Goal: Task Accomplishment & Management: Manage account settings

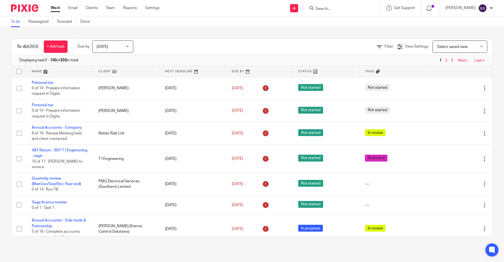
click at [339, 7] on input "Search" at bounding box center [339, 9] width 49 height 5
type input "middle"
click at [344, 22] on link at bounding box center [360, 23] width 92 height 13
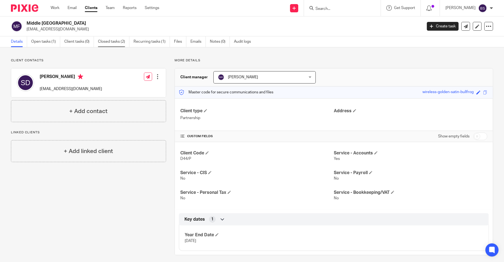
click at [120, 41] on link "Closed tasks (2)" at bounding box center [113, 41] width 31 height 11
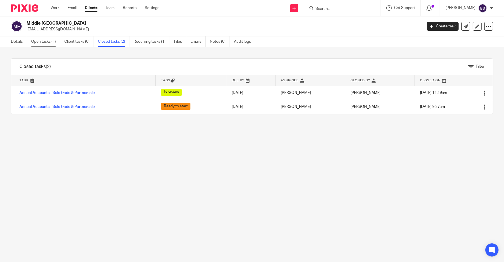
click at [45, 41] on link "Open tasks (1)" at bounding box center [45, 41] width 29 height 11
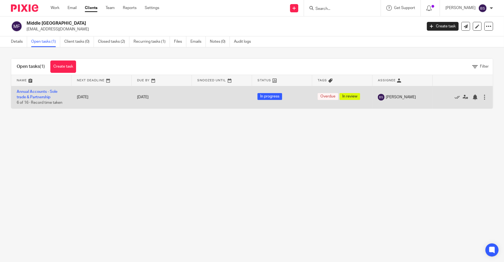
click at [36, 93] on td "Annual Accounts - Sole trade & Partnership 6 of 16 · Record time taken" at bounding box center [41, 97] width 60 height 22
click at [37, 91] on link "Annual Accounts - Sole trade & Partnership" at bounding box center [37, 94] width 41 height 9
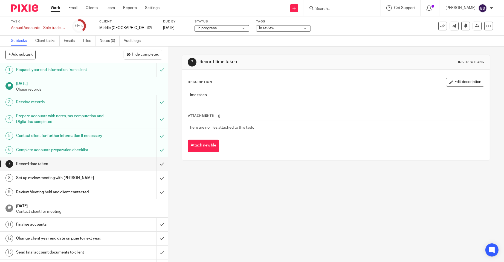
click at [42, 100] on h1 "Receive records" at bounding box center [61, 102] width 90 height 8
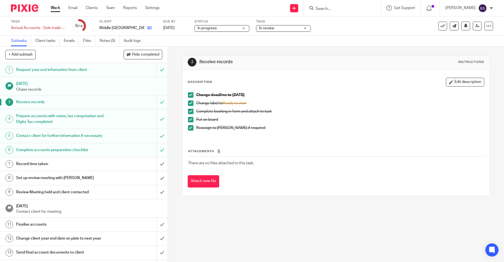
click at [147, 28] on icon at bounding box center [149, 28] width 4 height 4
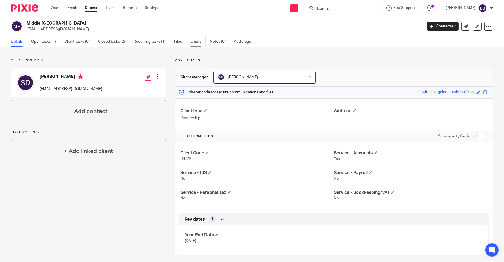
click at [195, 42] on link "Emails" at bounding box center [197, 41] width 15 height 11
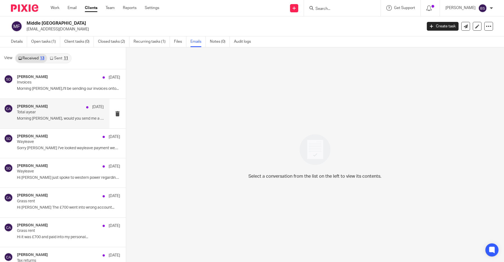
click at [48, 106] on div "[PERSON_NAME] [DATE]" at bounding box center [60, 106] width 87 height 5
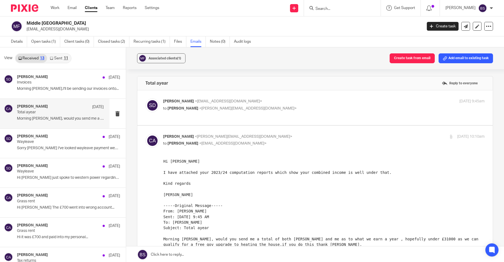
scroll to position [169, 0]
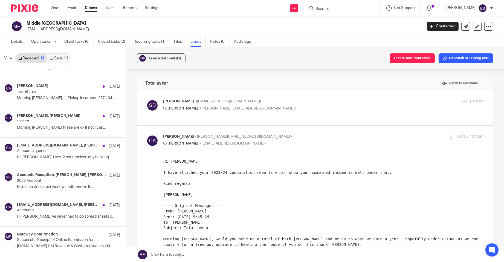
click at [62, 56] on link "Sent 11" at bounding box center [59, 58] width 24 height 9
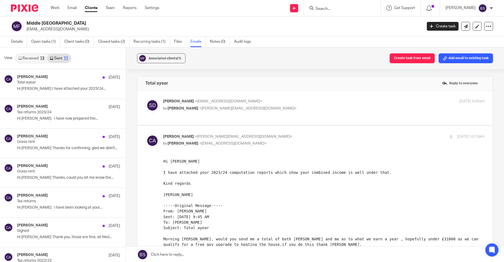
scroll to position [1, 0]
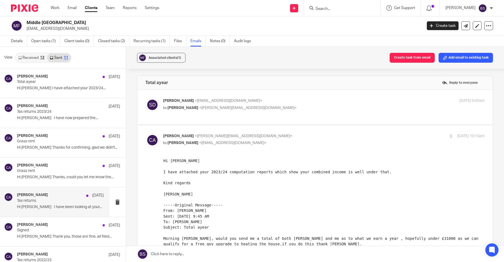
click at [57, 197] on div "[PERSON_NAME] [DATE]" at bounding box center [60, 195] width 87 height 5
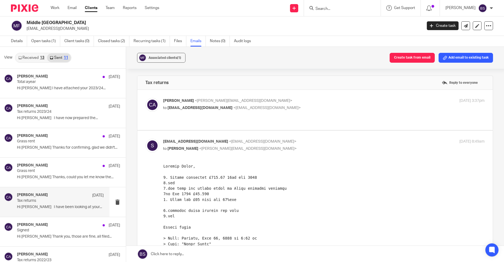
scroll to position [0, 0]
click at [201, 101] on span "<[PERSON_NAME][EMAIL_ADDRESS][DOMAIN_NAME]>" at bounding box center [243, 101] width 97 height 4
checkbox input "true"
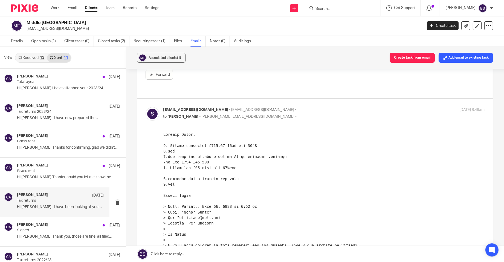
scroll to position [301, 0]
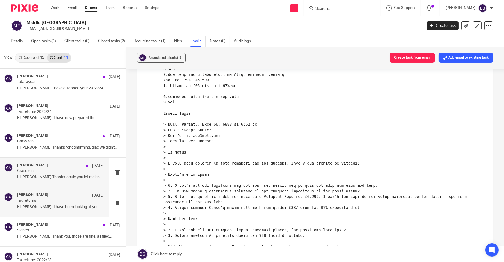
click at [43, 164] on div "[PERSON_NAME] [DATE]" at bounding box center [60, 165] width 87 height 5
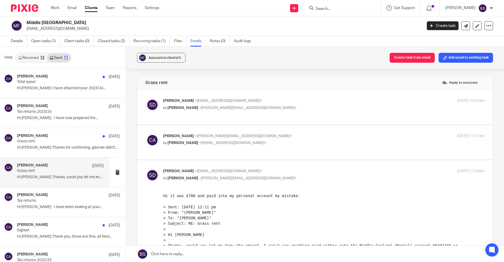
scroll to position [0, 0]
click at [195, 100] on span "<[EMAIL_ADDRESS][DOMAIN_NAME]>" at bounding box center [228, 101] width 67 height 4
checkbox input "true"
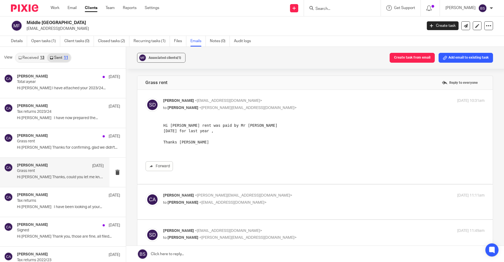
click at [211, 197] on p "[PERSON_NAME] <[PERSON_NAME][EMAIL_ADDRESS][DOMAIN_NAME]>" at bounding box center [270, 196] width 214 height 6
checkbox input "true"
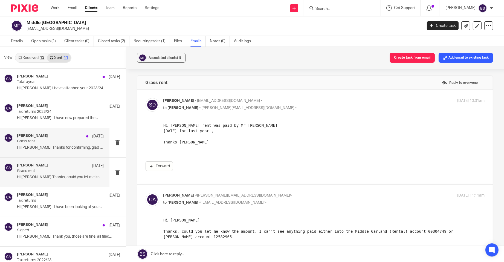
click at [40, 139] on p "Grass rent" at bounding box center [51, 141] width 69 height 5
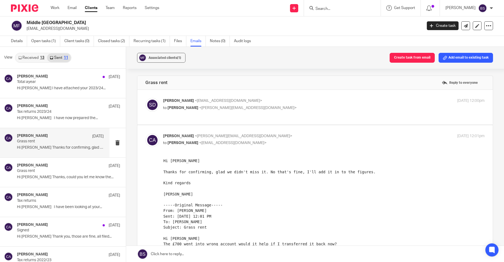
click at [252, 104] on div "[PERSON_NAME] <[EMAIL_ADDRESS][DOMAIN_NAME]> to [PERSON_NAME] <[PERSON_NAME][EM…" at bounding box center [270, 104] width 214 height 13
checkbox input "true"
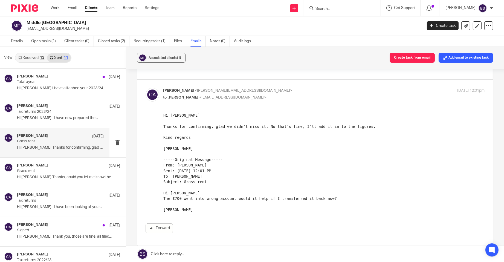
scroll to position [72, 0]
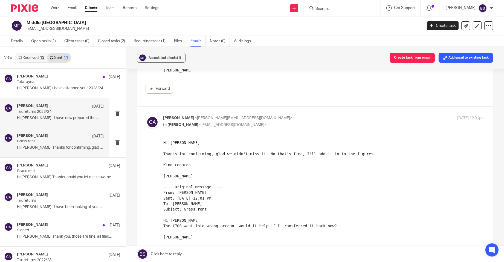
click at [59, 108] on div "[PERSON_NAME] [DATE]" at bounding box center [60, 106] width 87 height 5
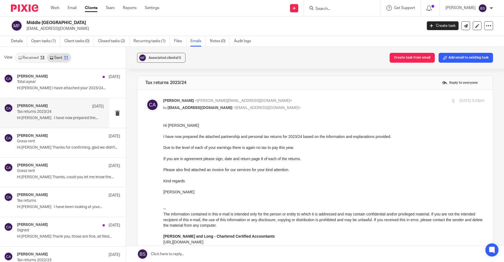
scroll to position [120, 0]
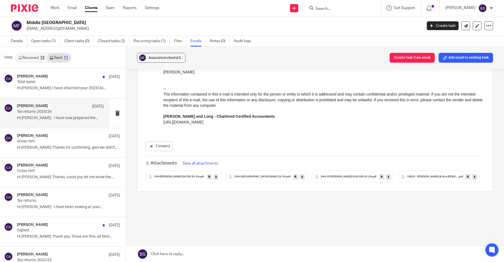
drag, startPoint x: 303, startPoint y: 162, endPoint x: 322, endPoint y: 174, distance: 23.0
click at [322, 174] on div "Attachments Save all attachments D44 [PERSON_NAME] SA100 23-24 .pdf D44-P Middl…" at bounding box center [315, 168] width 339 height 27
